Goal: Information Seeking & Learning: Learn about a topic

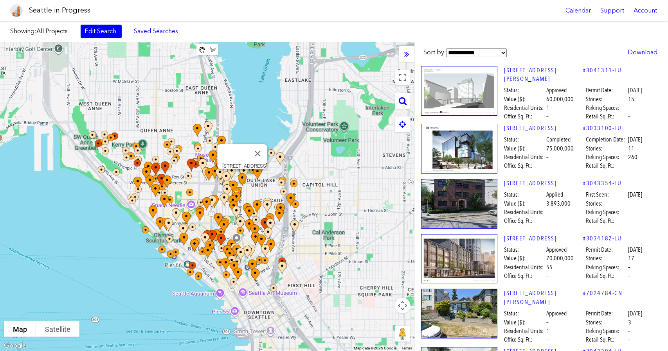
drag, startPoint x: 294, startPoint y: 119, endPoint x: 240, endPoint y: 230, distance: 123.7
click at [241, 198] on img at bounding box center [247, 185] width 23 height 23
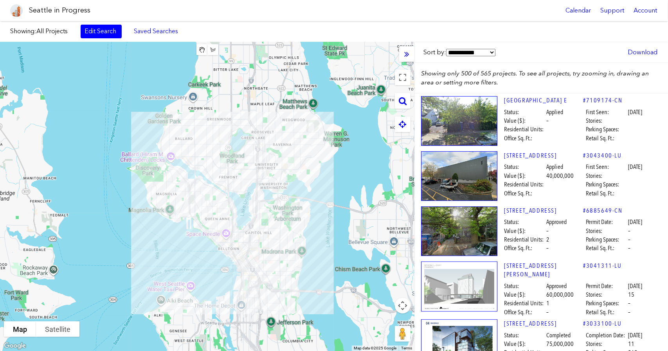
drag, startPoint x: 259, startPoint y: 180, endPoint x: 255, endPoint y: 203, distance: 24.1
click at [254, 209] on div at bounding box center [207, 196] width 414 height 309
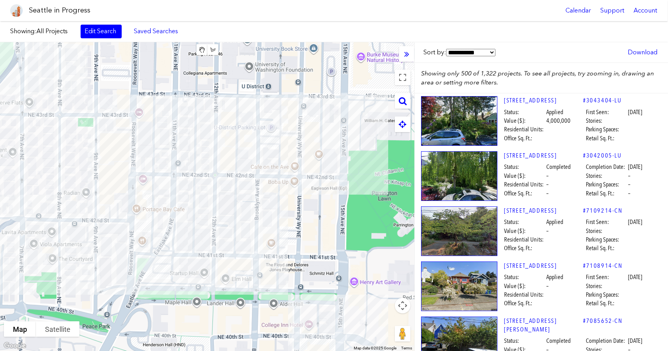
drag, startPoint x: 251, startPoint y: 195, endPoint x: 283, endPoint y: 242, distance: 56.9
click at [284, 244] on div at bounding box center [207, 196] width 414 height 309
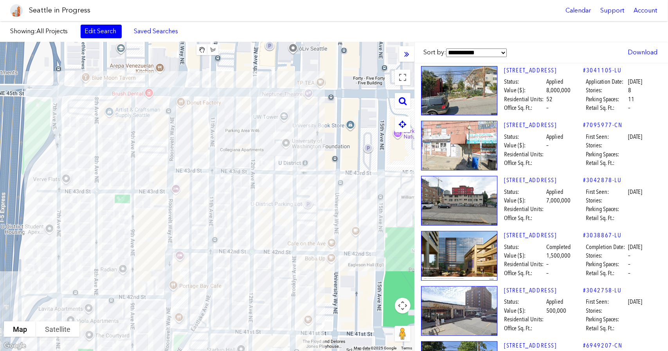
drag, startPoint x: 252, startPoint y: 185, endPoint x: 269, endPoint y: 237, distance: 54.9
click at [269, 237] on div at bounding box center [207, 196] width 414 height 309
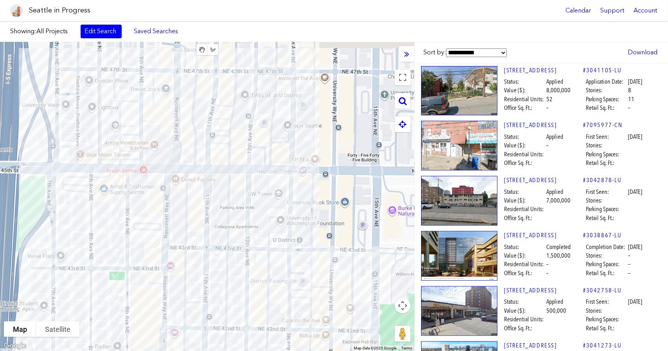
drag, startPoint x: 261, startPoint y: 150, endPoint x: 255, endPoint y: 226, distance: 76.9
click at [255, 226] on div at bounding box center [207, 196] width 414 height 309
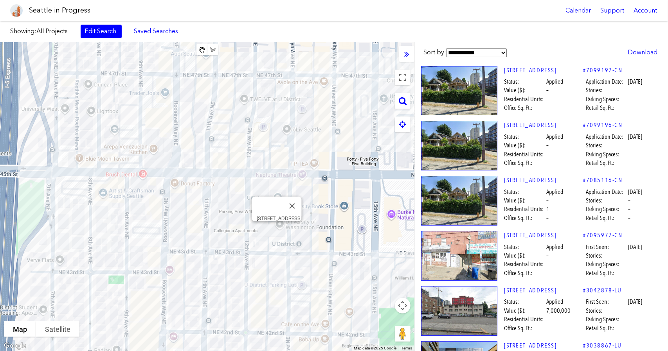
click at [277, 233] on div "[STREET_ADDRESS]" at bounding box center [207, 196] width 414 height 309
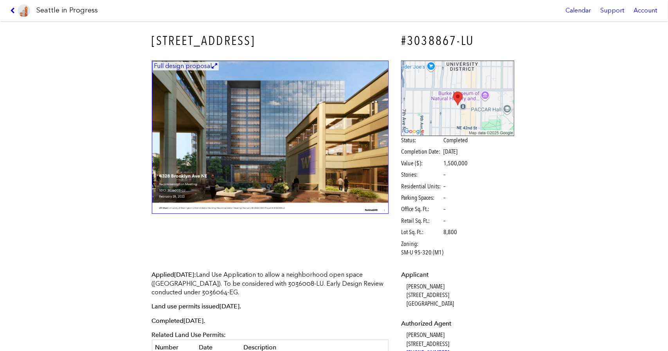
click at [12, 9] on icon at bounding box center [13, 10] width 7 height 6
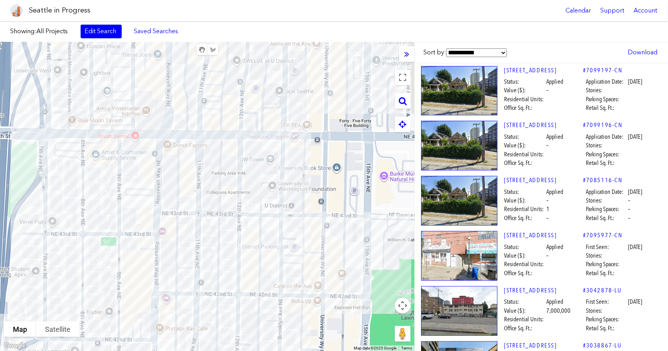
drag, startPoint x: 277, startPoint y: 175, endPoint x: 271, endPoint y: 133, distance: 42.0
click at [271, 133] on div at bounding box center [207, 196] width 414 height 309
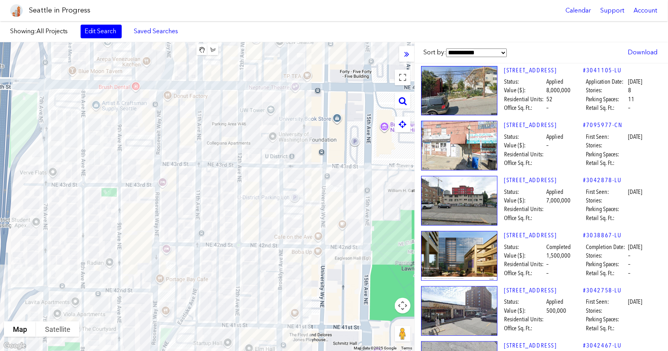
drag, startPoint x: 273, startPoint y: 213, endPoint x: 277, endPoint y: 195, distance: 18.4
click at [275, 184] on div at bounding box center [207, 196] width 414 height 309
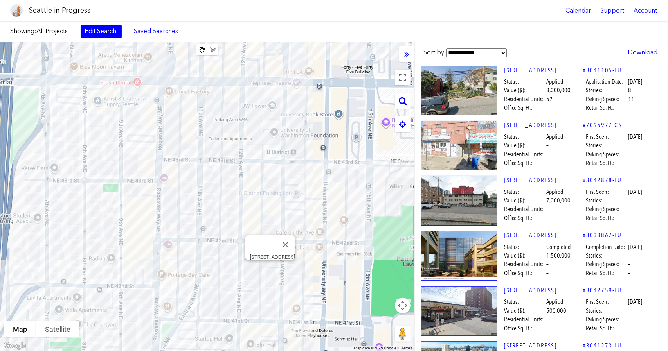
click at [270, 269] on div "[STREET_ADDRESS]" at bounding box center [207, 196] width 414 height 309
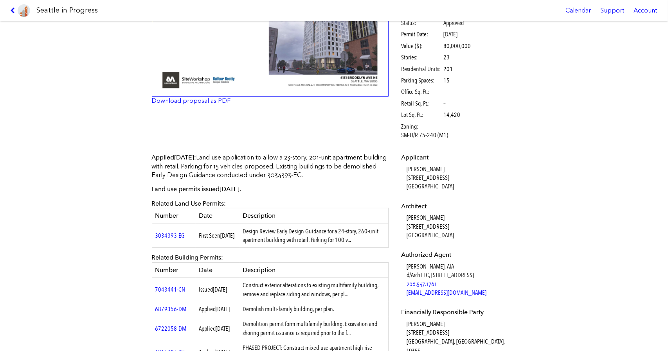
scroll to position [156, 0]
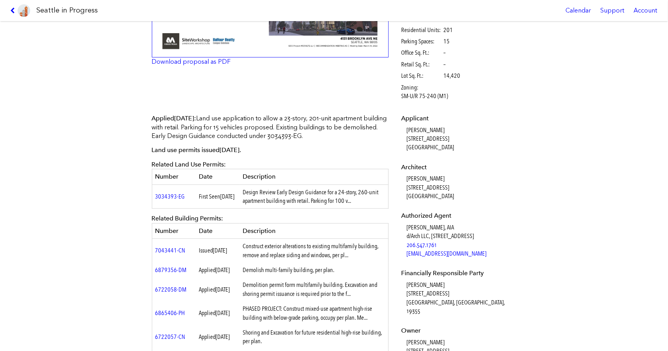
click at [296, 276] on td "Demolish multi-family building, per plan." at bounding box center [313, 270] width 149 height 15
click at [301, 268] on td "Demolish multi-family building, per plan." at bounding box center [313, 270] width 149 height 15
click at [289, 252] on td "Construct exterior alterations to existing multifamily building, remove and rep…" at bounding box center [313, 251] width 149 height 24
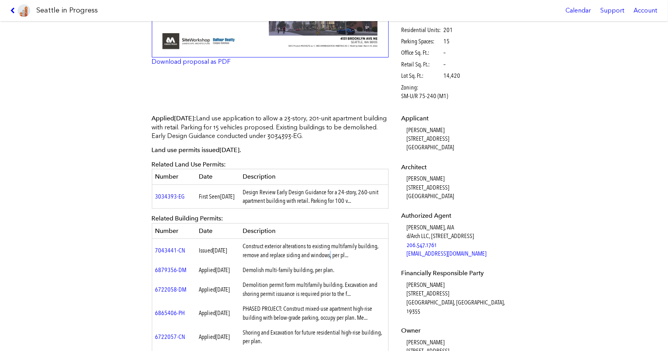
click at [289, 252] on td "Construct exterior alterations to existing multifamily building, remove and rep…" at bounding box center [313, 251] width 149 height 24
click at [277, 234] on th "Description" at bounding box center [313, 230] width 149 height 15
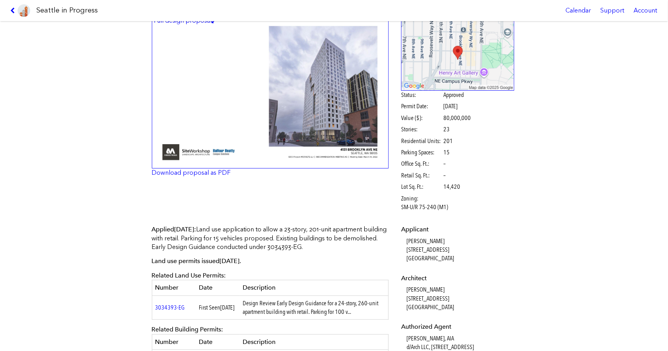
scroll to position [0, 0]
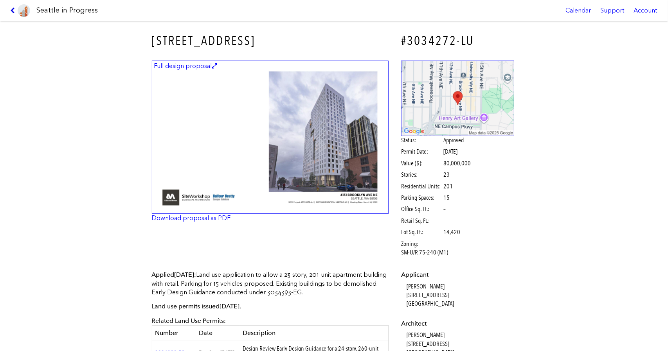
click at [16, 10] on icon at bounding box center [13, 10] width 7 height 6
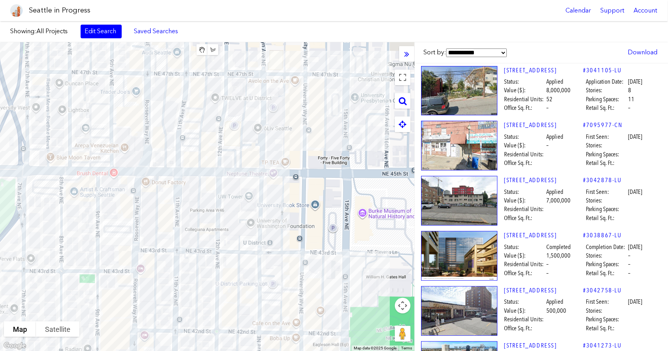
drag, startPoint x: 265, startPoint y: 127, endPoint x: 242, endPoint y: 219, distance: 94.5
click at [242, 219] on div at bounding box center [207, 196] width 414 height 309
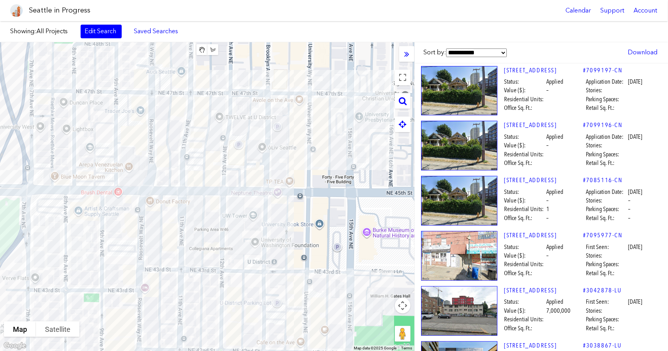
drag, startPoint x: 291, startPoint y: 152, endPoint x: 298, endPoint y: 180, distance: 29.0
click at [299, 183] on div at bounding box center [207, 196] width 414 height 309
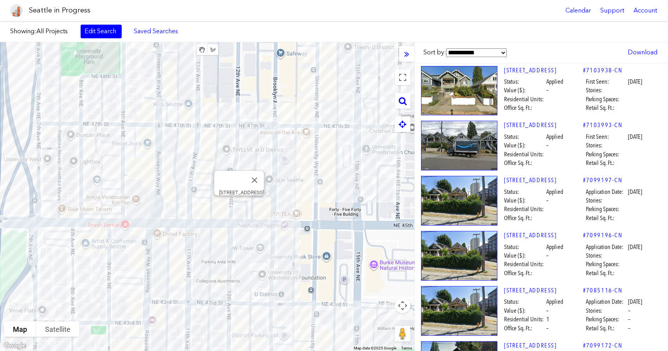
click at [240, 210] on div "[STREET_ADDRESS]" at bounding box center [207, 196] width 414 height 309
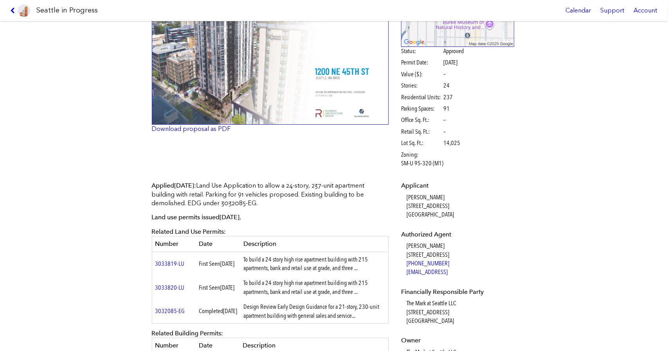
scroll to position [117, 0]
